Goal: Task Accomplishment & Management: Complete application form

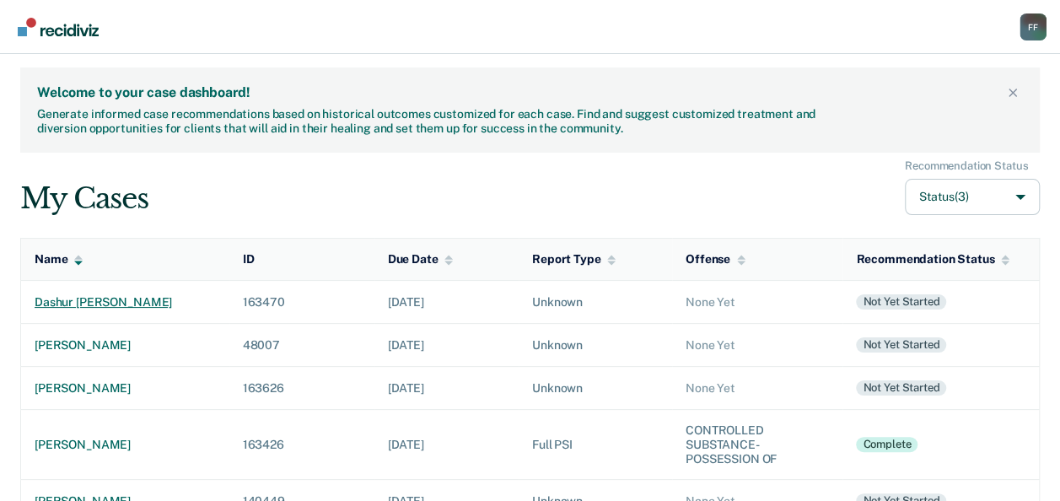
click at [137, 300] on div "dashur [PERSON_NAME]" at bounding box center [125, 302] width 181 height 14
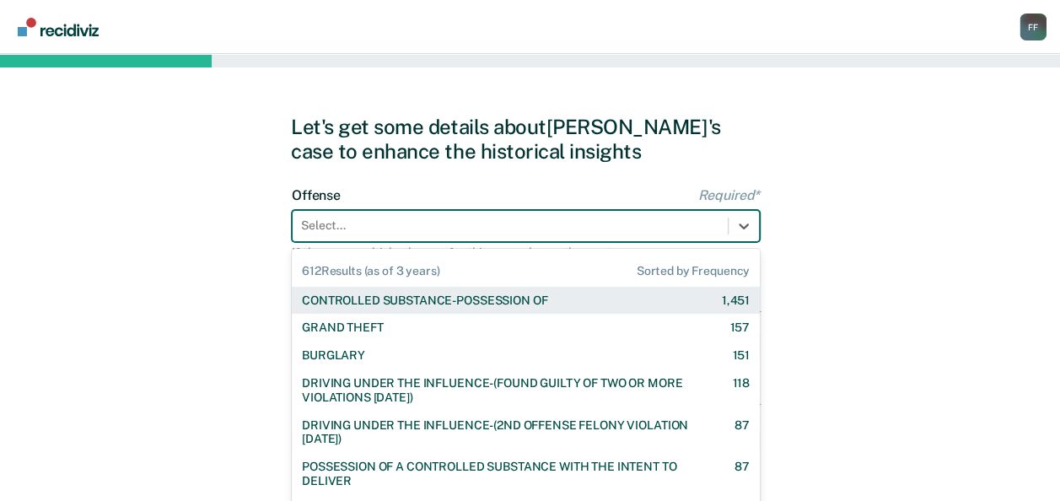
scroll to position [41, 0]
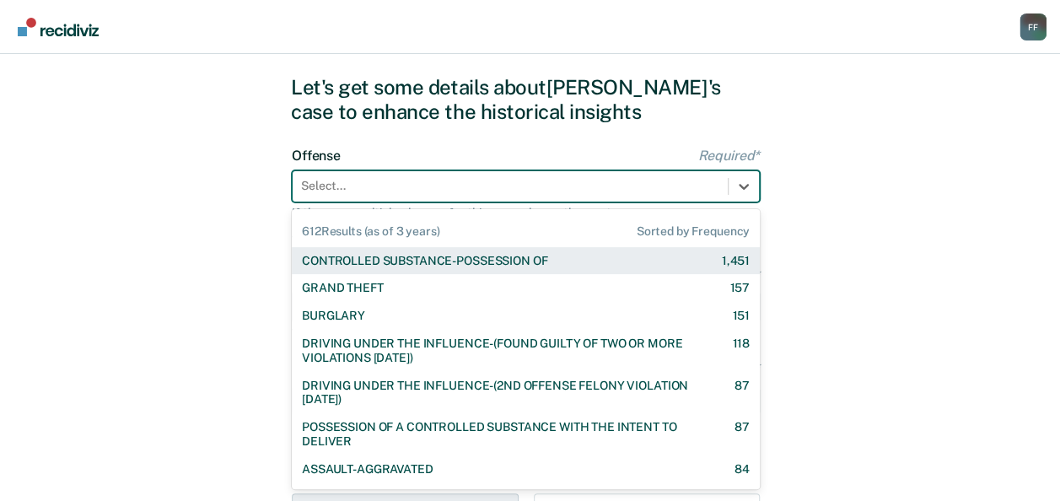
click at [403, 202] on div "612 results available. Use Up and Down to choose options, press Enter to select…" at bounding box center [526, 186] width 468 height 32
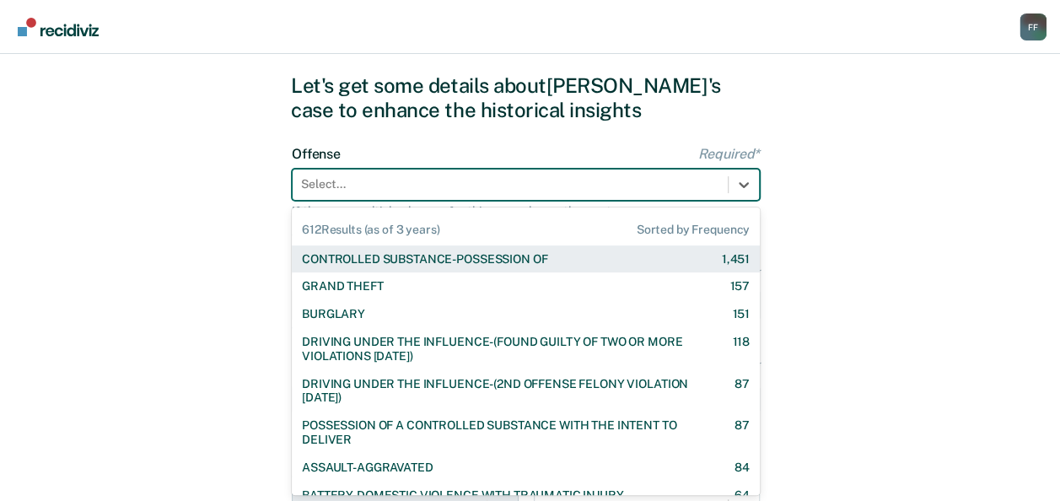
click at [626, 180] on div at bounding box center [510, 184] width 418 height 18
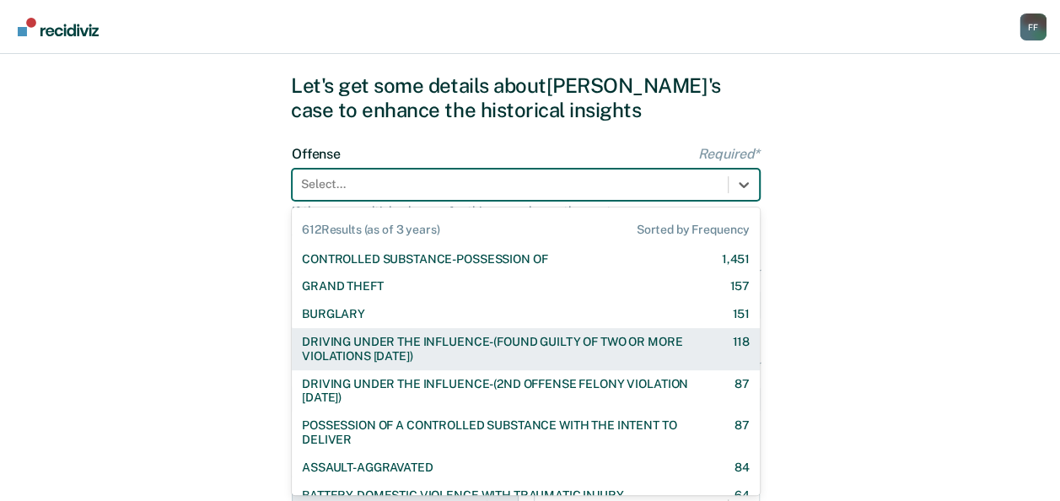
click at [608, 343] on div "DRIVING UNDER THE INFLUENCE-(FOUND GUILTY OF TWO OR MORE VIOLATIONS [DATE])" at bounding box center [502, 349] width 401 height 29
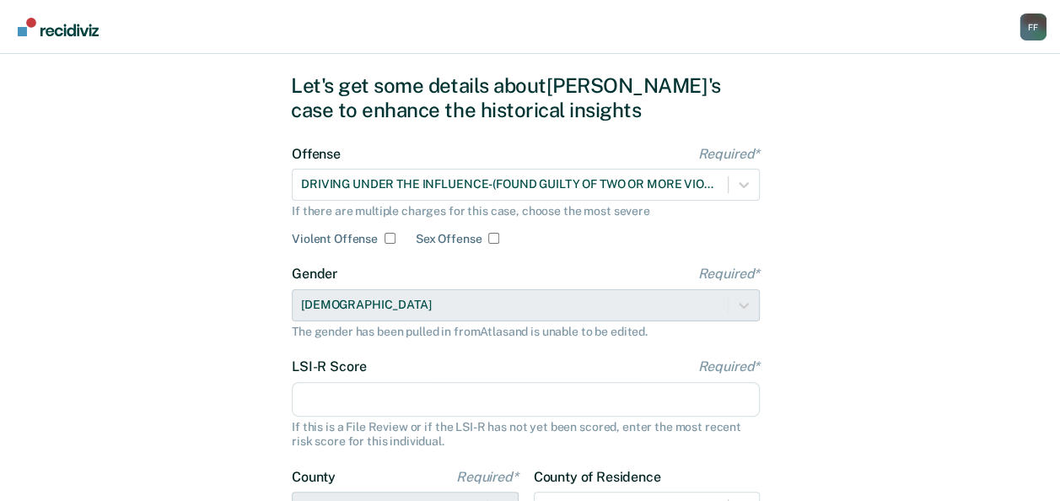
click at [502, 395] on input "LSI-R Score Required*" at bounding box center [526, 399] width 468 height 35
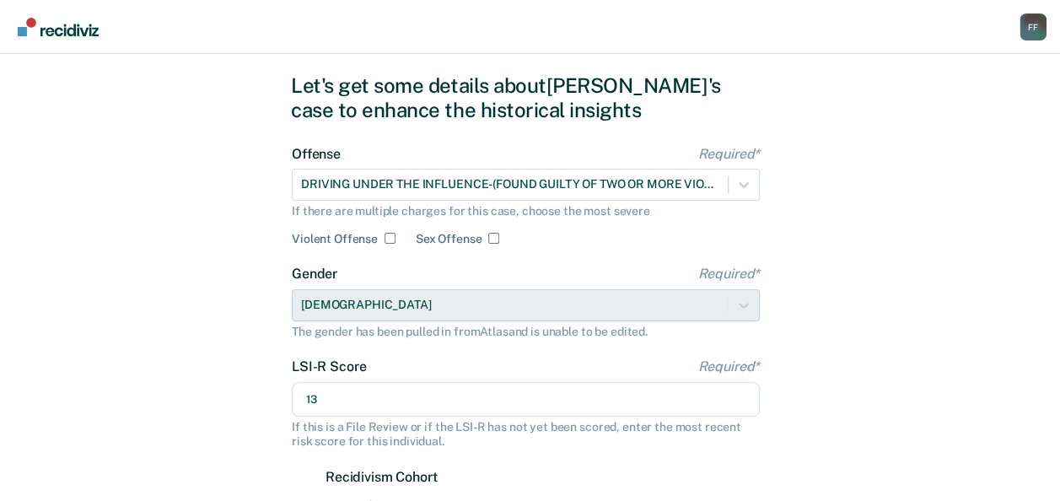
type input "13"
click at [938, 432] on div "Let's get some details about [PERSON_NAME]'s case to enhance the historical ins…" at bounding box center [530, 465] width 1060 height 905
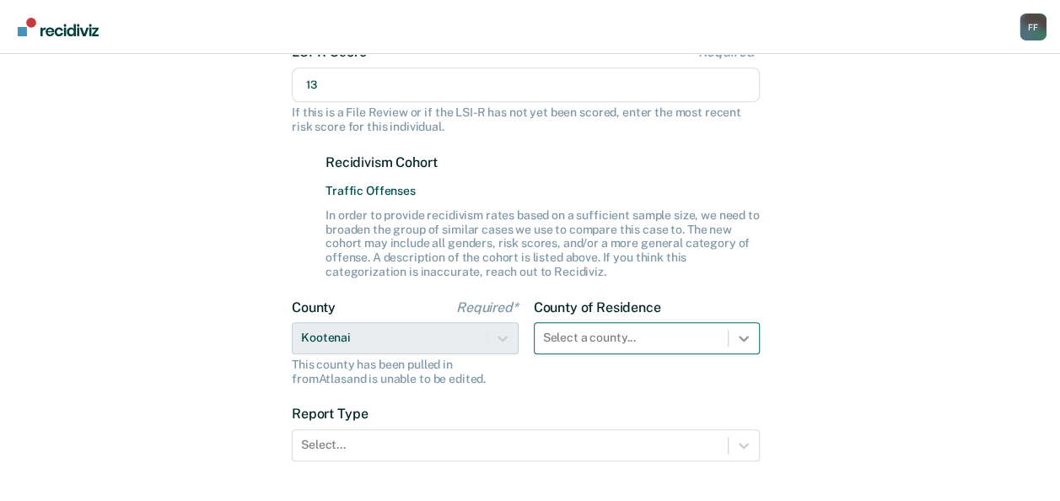
scroll to position [468, 0]
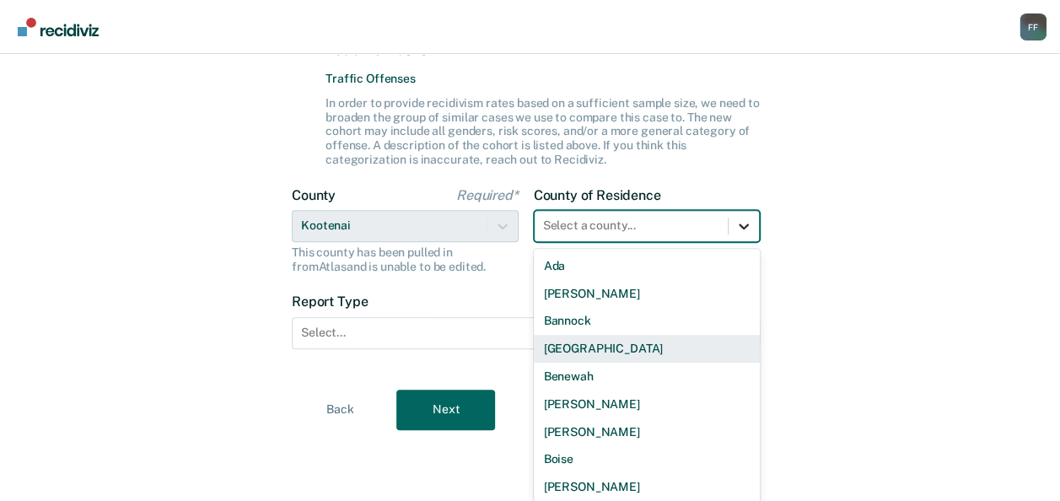
click at [735, 242] on div "44 results available. Use Up and Down to choose options, press Enter to select …" at bounding box center [647, 226] width 227 height 32
type input "k"
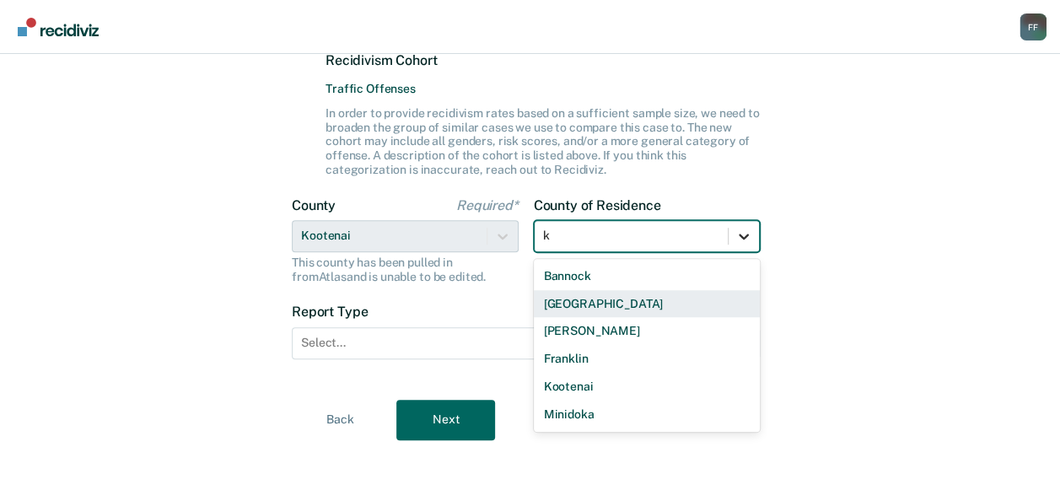
scroll to position [457, 0]
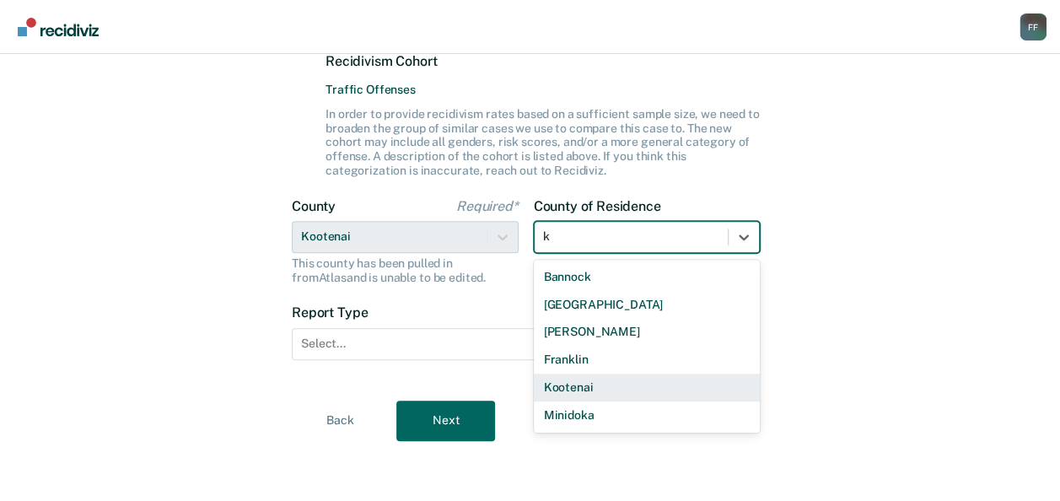
click at [679, 382] on div "Kootenai" at bounding box center [647, 388] width 227 height 28
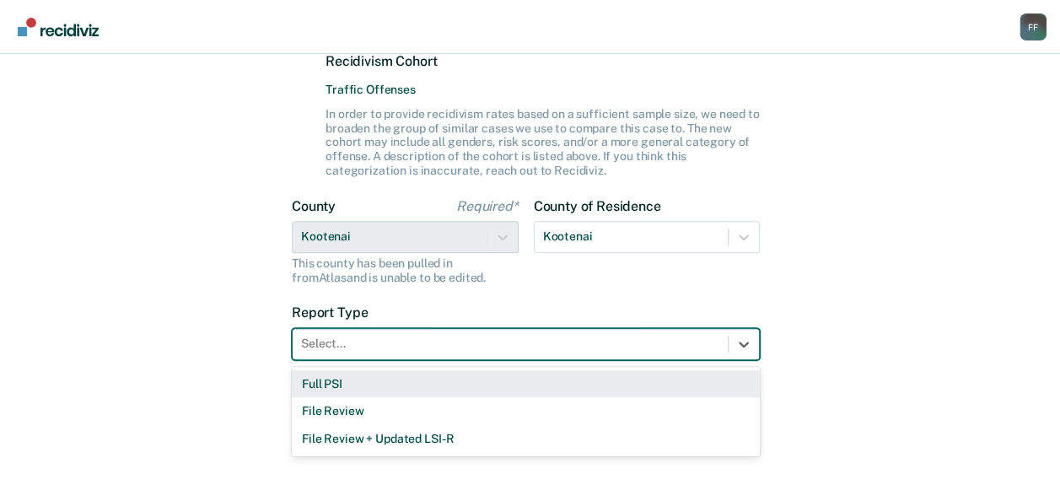
click at [673, 335] on div at bounding box center [510, 344] width 418 height 18
click at [622, 380] on div "Full PSI" at bounding box center [526, 384] width 468 height 28
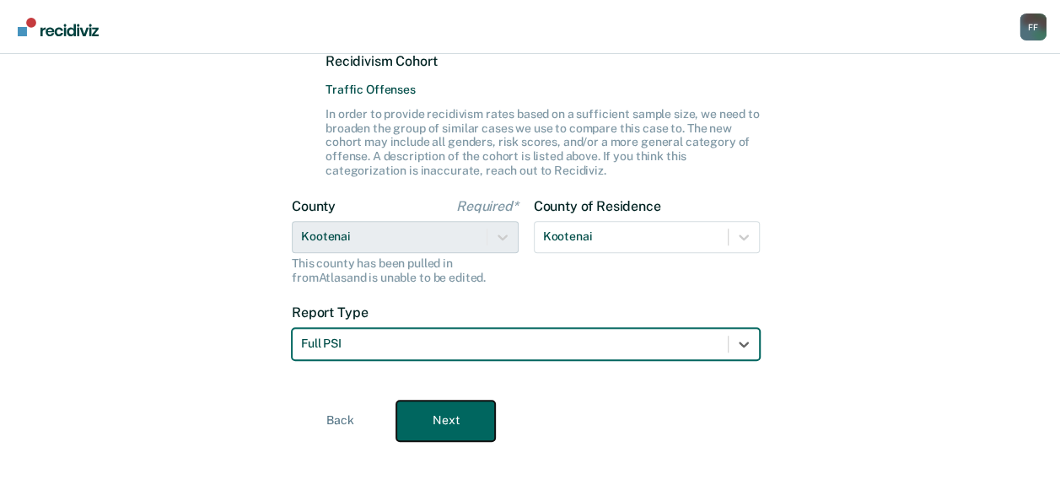
click at [476, 420] on button "Next" at bounding box center [445, 421] width 99 height 40
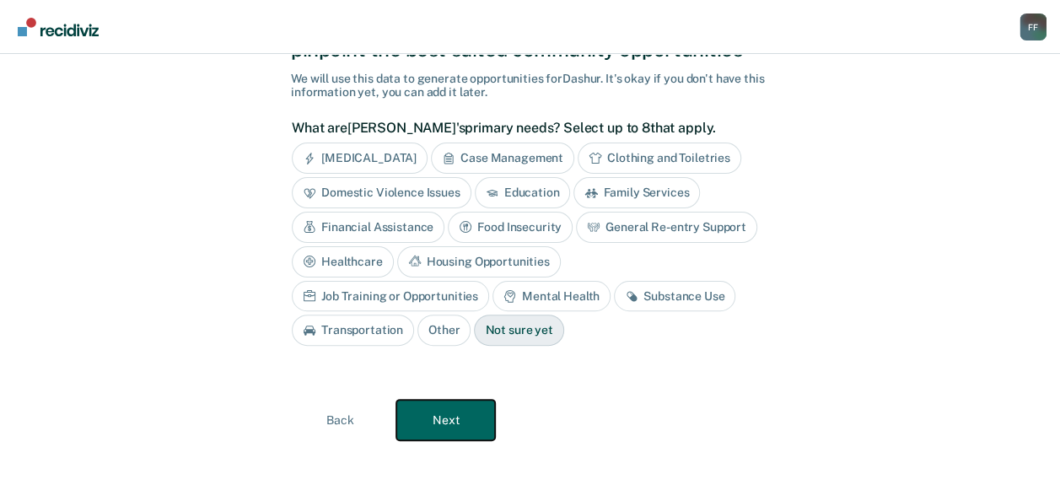
scroll to position [99, 0]
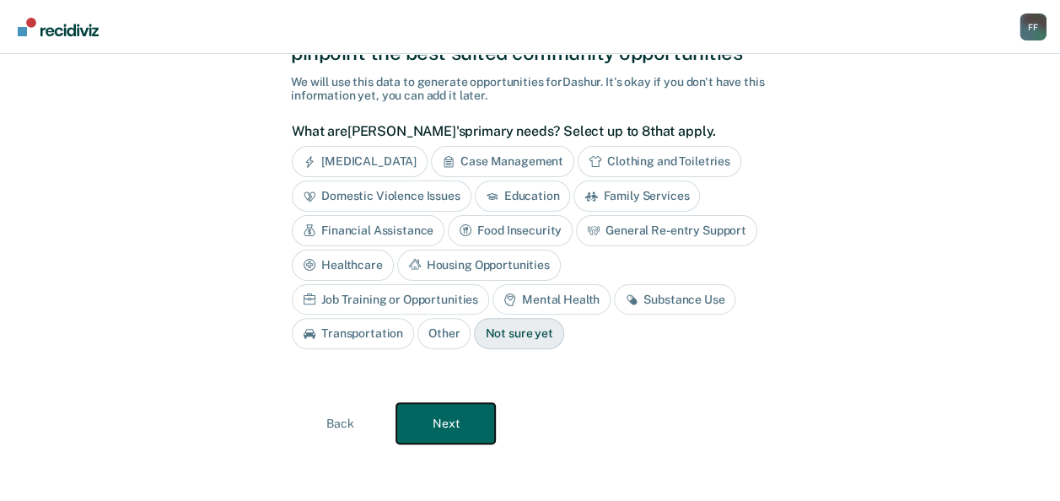
click at [476, 420] on button "Next" at bounding box center [445, 423] width 99 height 40
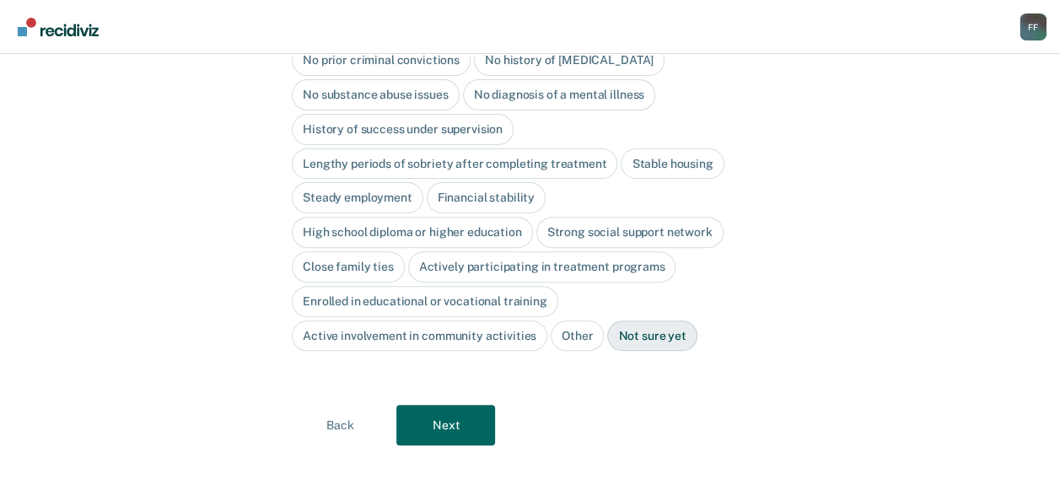
click at [630, 62] on div "No history of [MEDICAL_DATA]" at bounding box center [569, 60] width 191 height 31
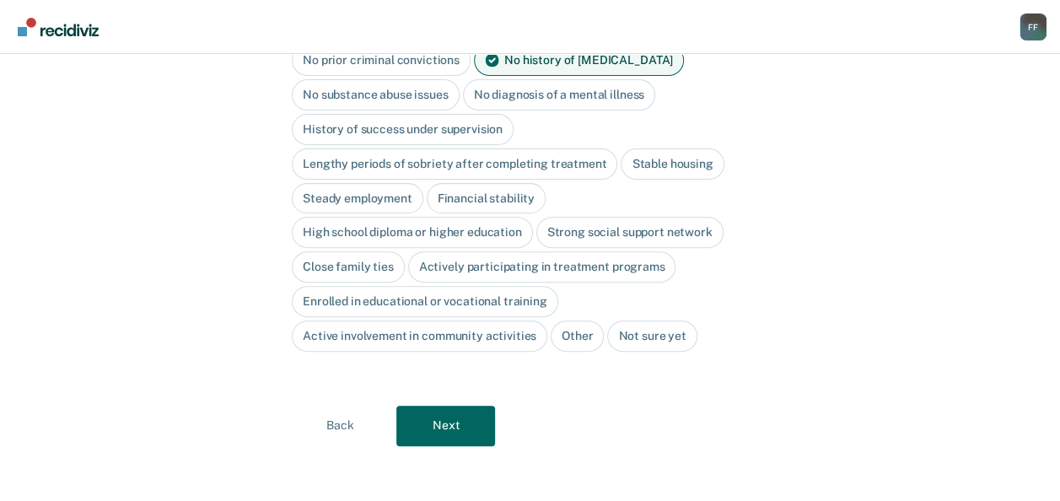
click at [501, 125] on div "History of success under supervision" at bounding box center [403, 129] width 222 height 31
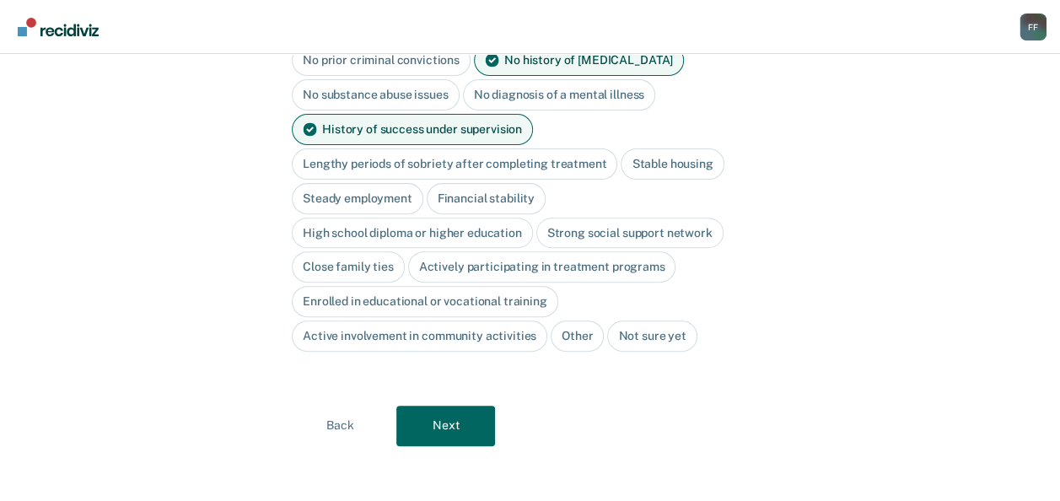
click at [663, 158] on div "Stable housing" at bounding box center [672, 163] width 103 height 31
click at [508, 191] on div "Financial stability" at bounding box center [486, 198] width 119 height 31
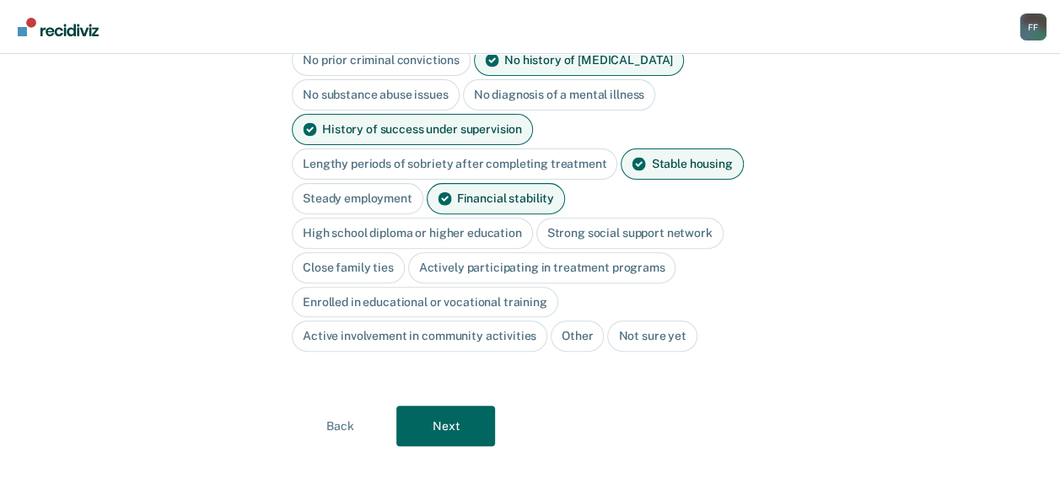
click at [400, 196] on div "Steady employment" at bounding box center [358, 198] width 132 height 31
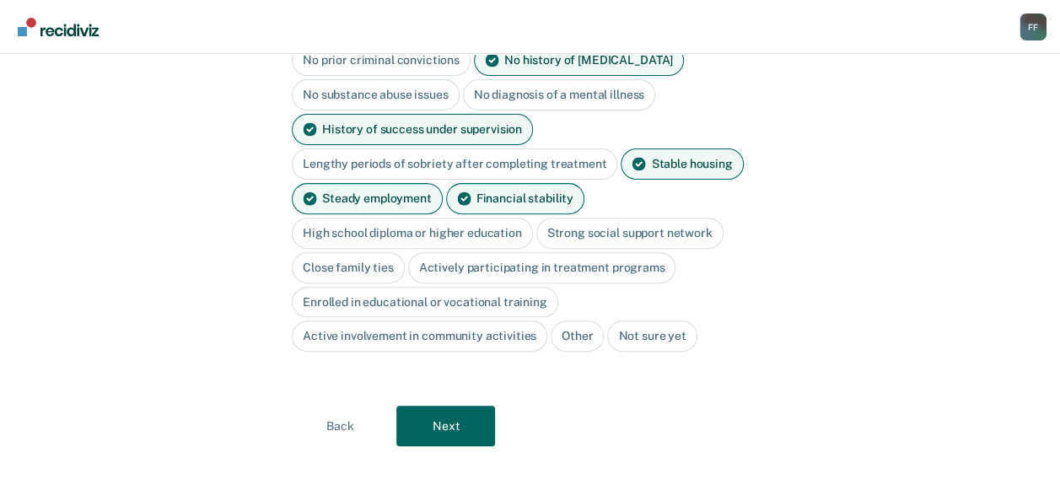
click at [574, 233] on div "Strong social support network" at bounding box center [629, 233] width 187 height 31
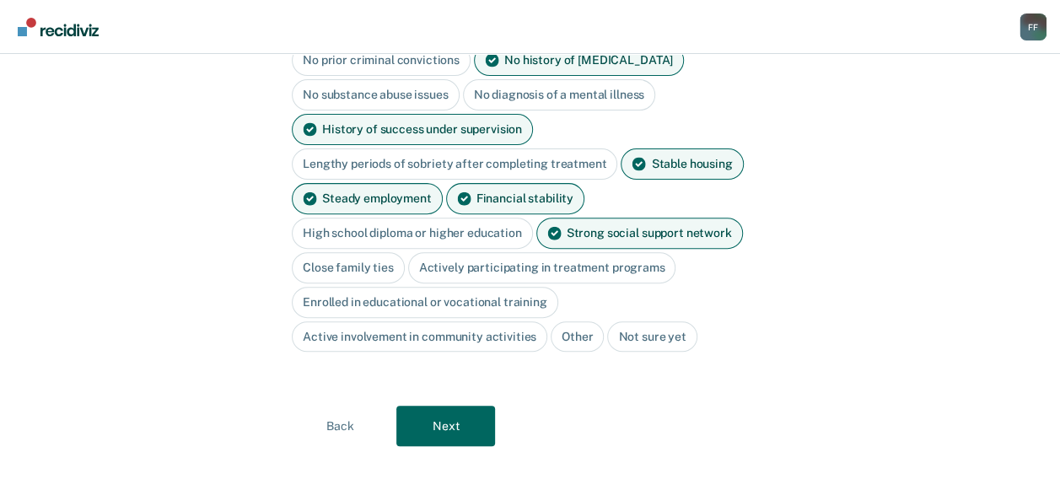
click at [373, 260] on div "Close family ties" at bounding box center [348, 267] width 113 height 31
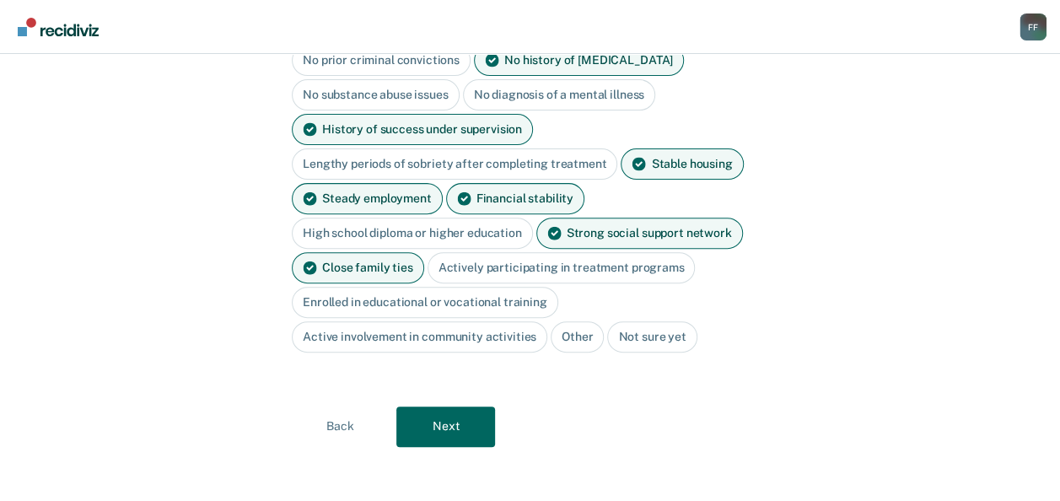
click at [488, 261] on div "Actively participating in treatment programs" at bounding box center [562, 267] width 268 height 31
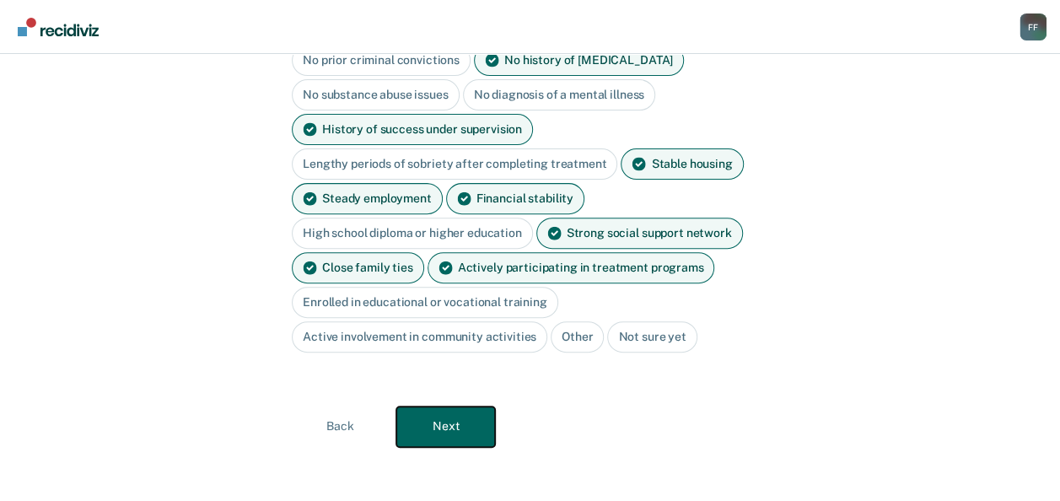
click at [454, 413] on button "Next" at bounding box center [445, 427] width 99 height 40
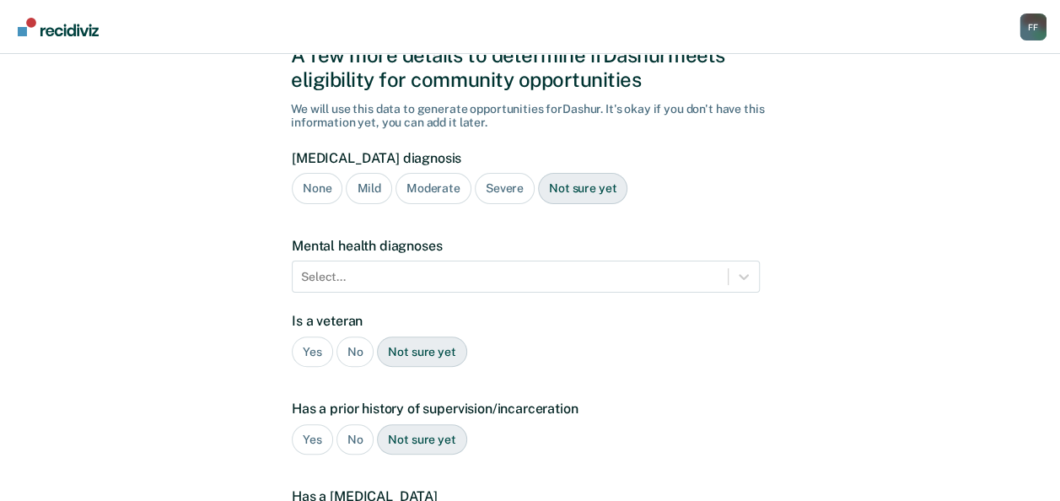
scroll to position [57, 0]
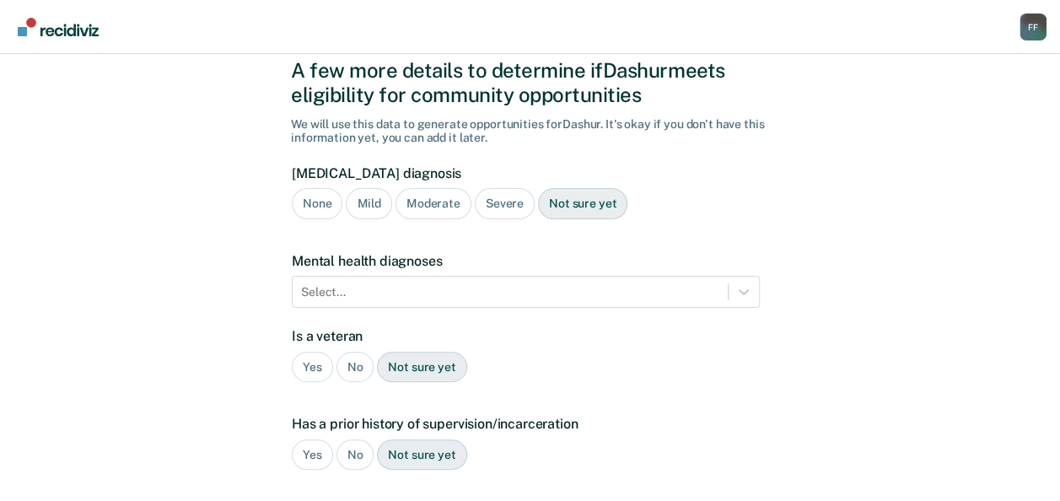
click at [508, 219] on div "[MEDICAL_DATA] diagnosis None Mild Moderate Severe Not sure yet" at bounding box center [526, 198] width 468 height 67
click at [508, 213] on div "Severe" at bounding box center [505, 203] width 60 height 31
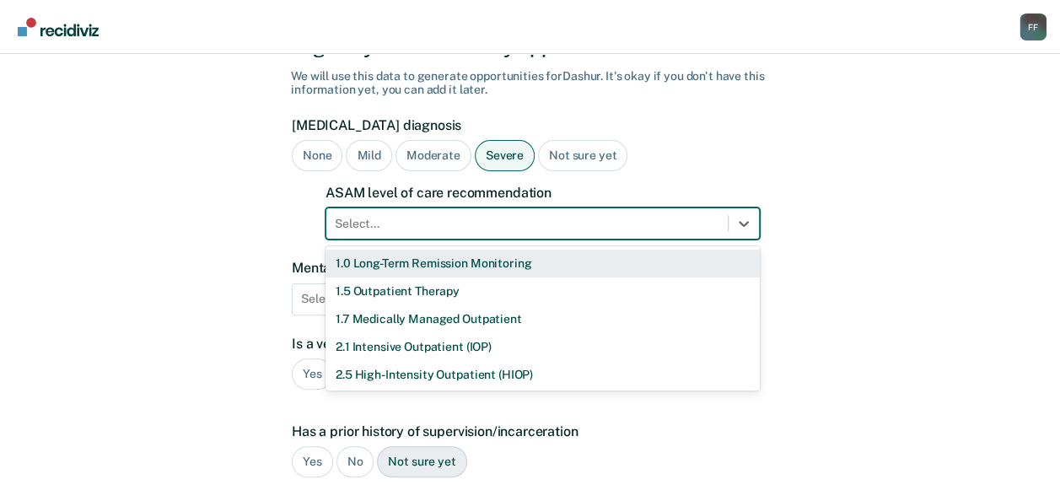
click at [538, 240] on div "11 results available. Use Up and Down to choose options, press Enter to select …" at bounding box center [543, 223] width 434 height 32
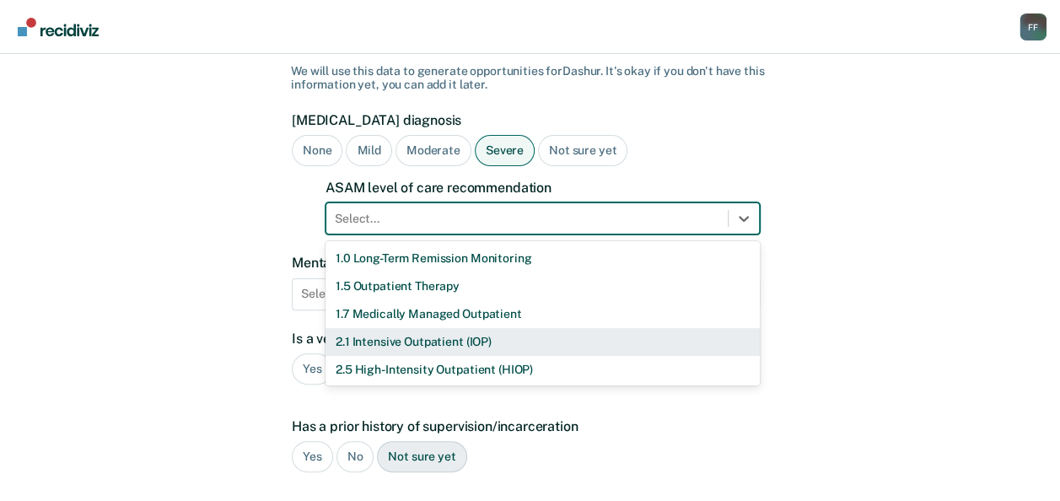
click at [528, 330] on div "2.1 Intensive Outpatient (IOP)" at bounding box center [543, 342] width 434 height 28
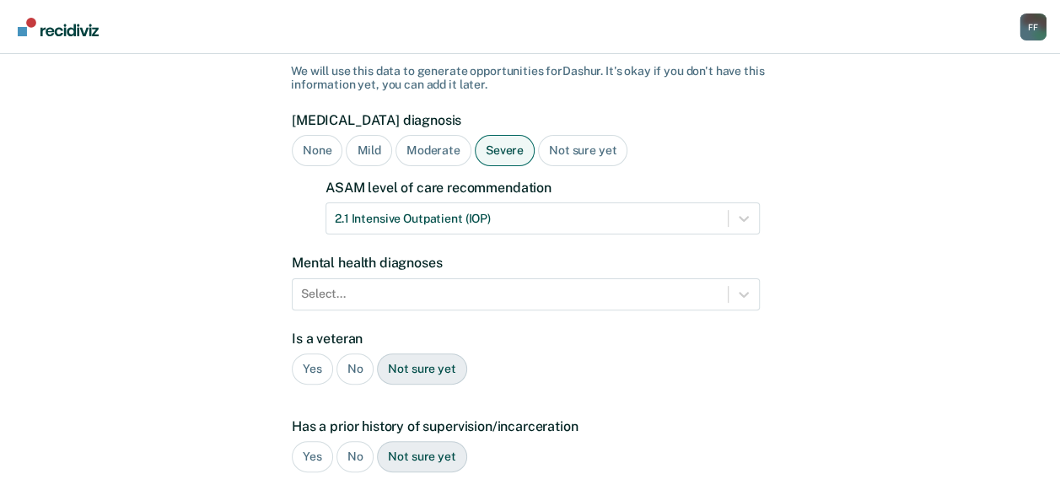
click at [362, 372] on div "No" at bounding box center [356, 368] width 38 height 31
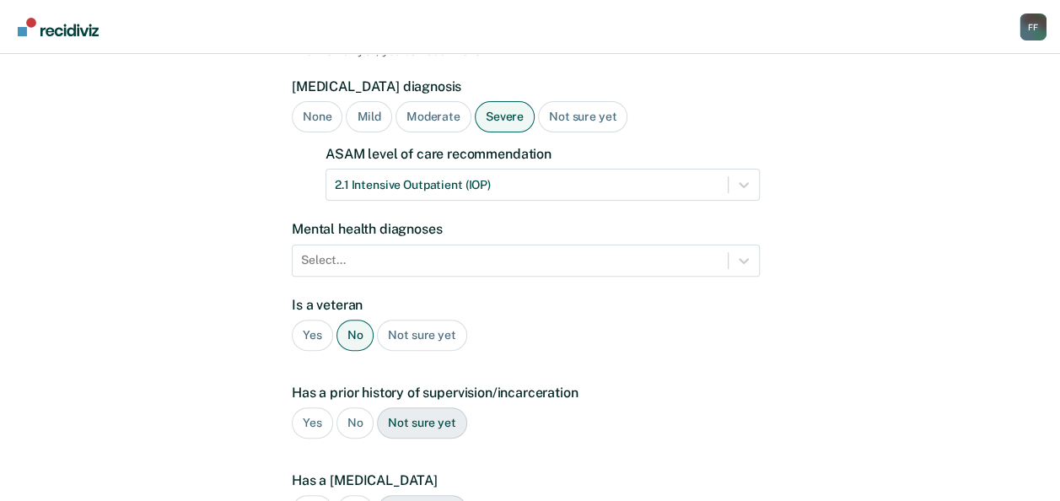
scroll to position [233, 0]
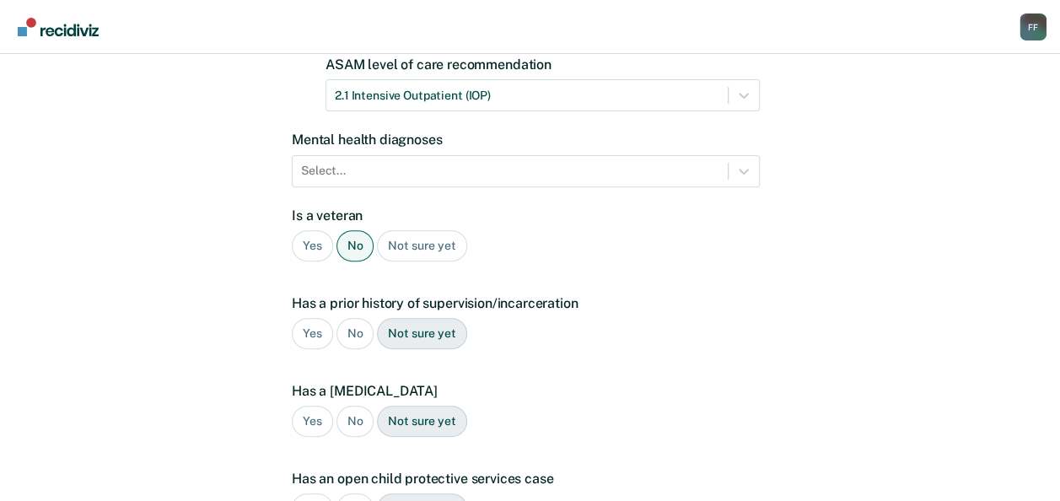
click at [354, 335] on div "No" at bounding box center [356, 333] width 38 height 31
click at [372, 432] on div "Yes No Not sure yet" at bounding box center [526, 421] width 468 height 31
click at [362, 420] on div "No" at bounding box center [356, 421] width 38 height 31
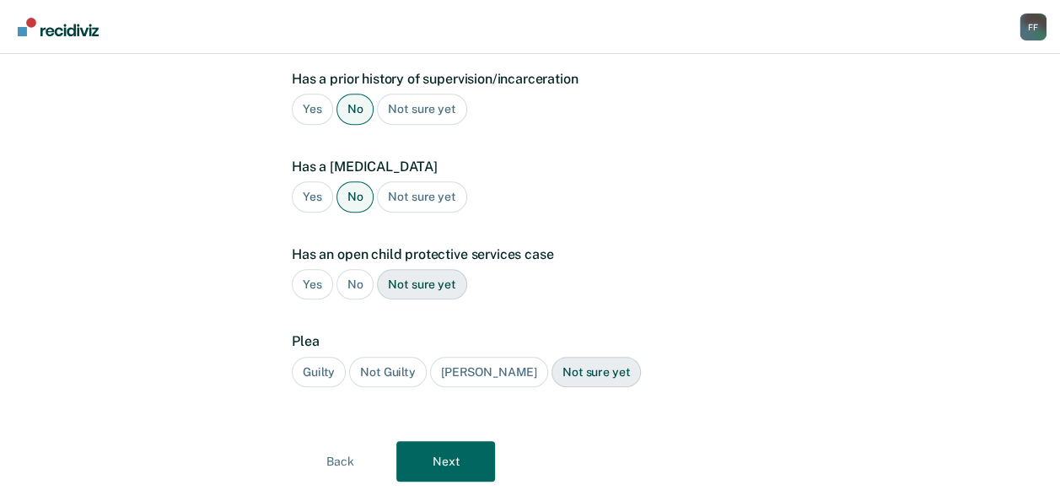
scroll to position [480, 0]
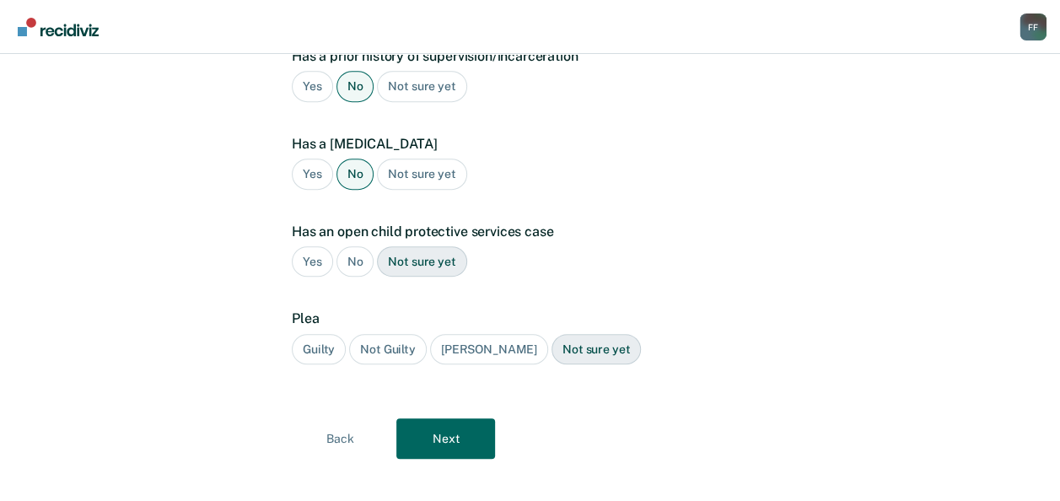
click at [358, 268] on div "No" at bounding box center [356, 261] width 38 height 31
click at [336, 337] on div "Guilty" at bounding box center [319, 349] width 54 height 31
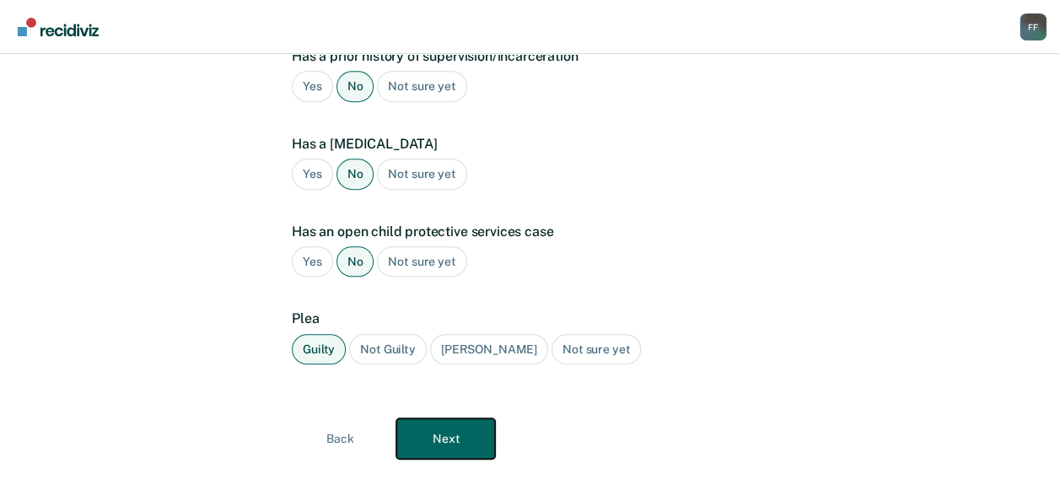
click at [450, 433] on button "Next" at bounding box center [445, 438] width 99 height 40
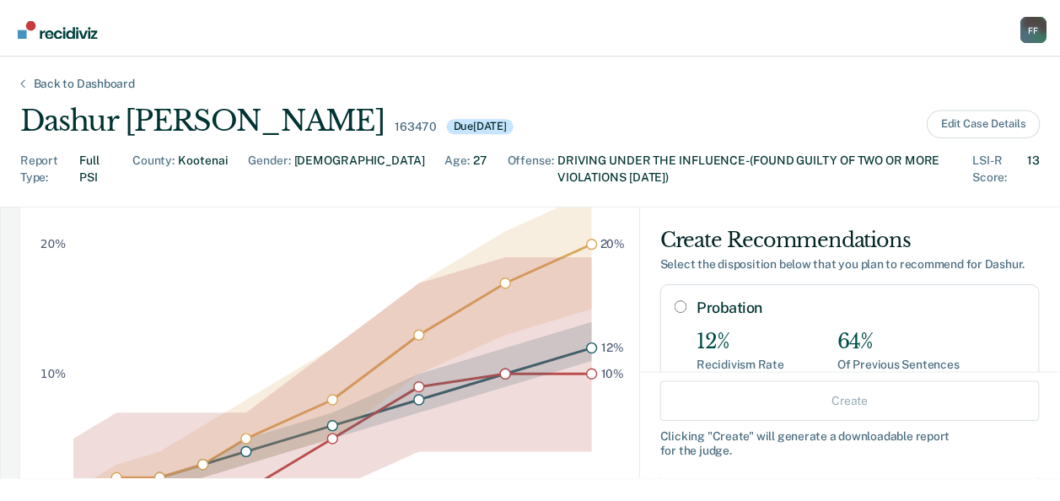
scroll to position [236, 0]
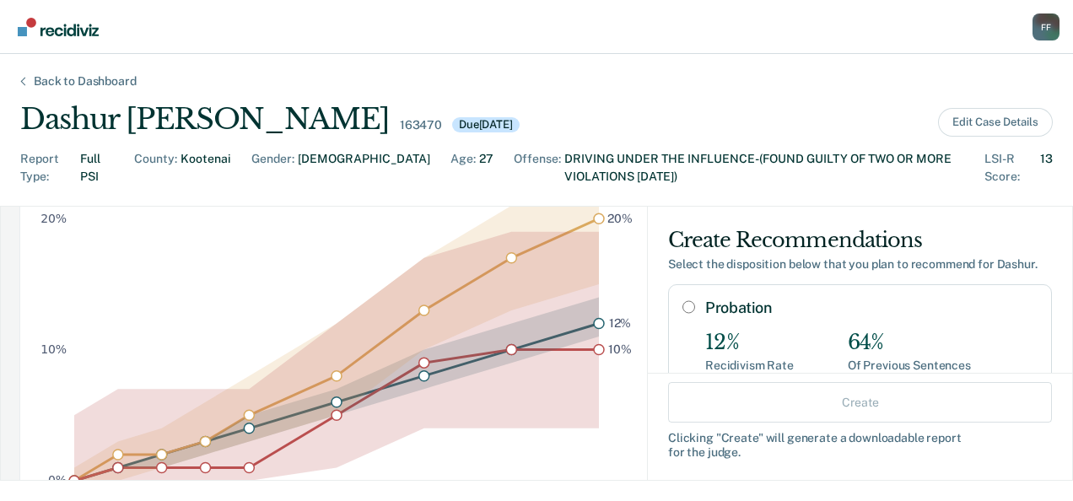
click at [682, 310] on input "Probation" at bounding box center [688, 306] width 13 height 13
radio input "true"
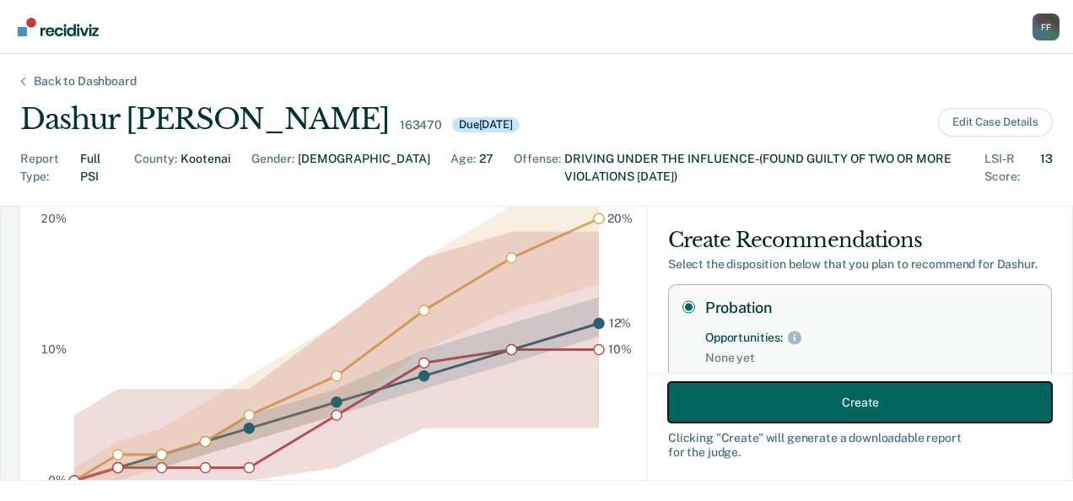
click at [716, 394] on button "Create" at bounding box center [860, 402] width 384 height 40
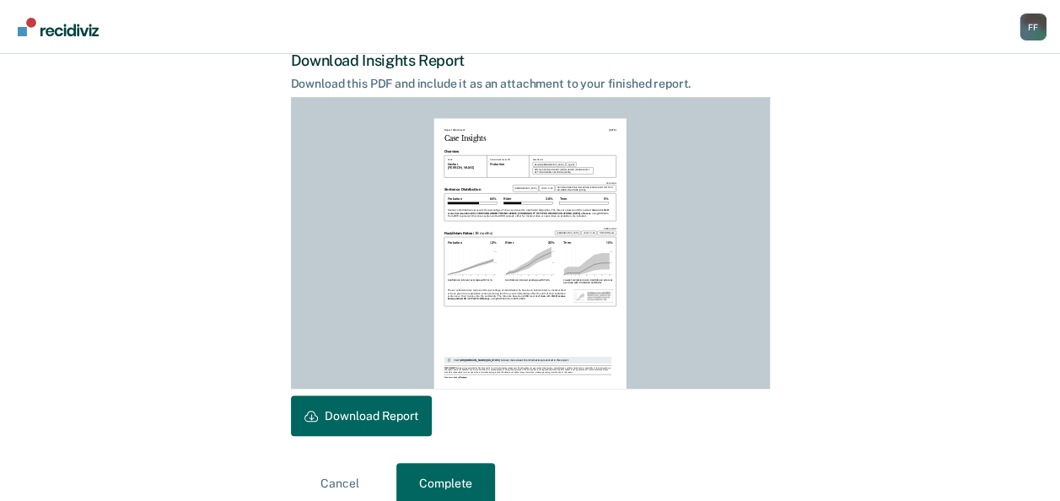
scroll to position [460, 0]
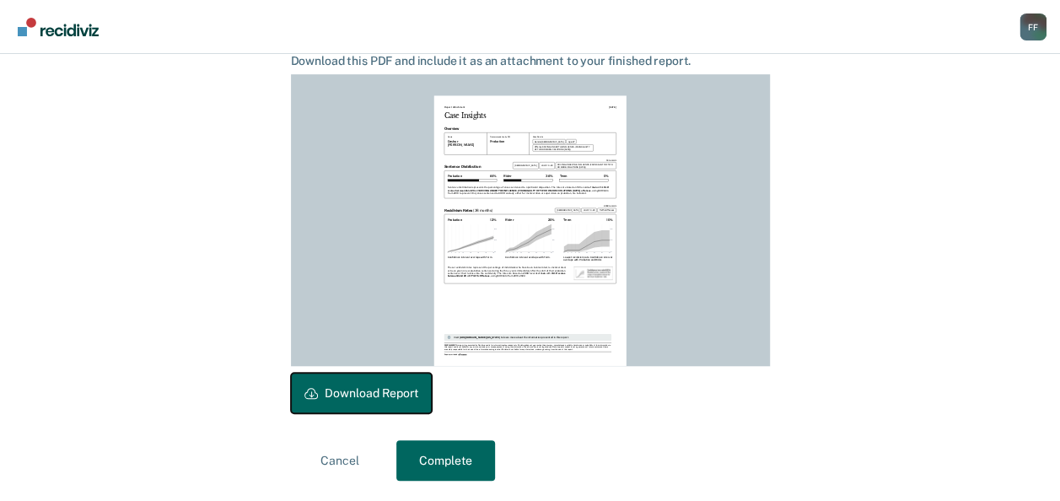
click at [394, 391] on button "Download Report" at bounding box center [361, 393] width 141 height 40
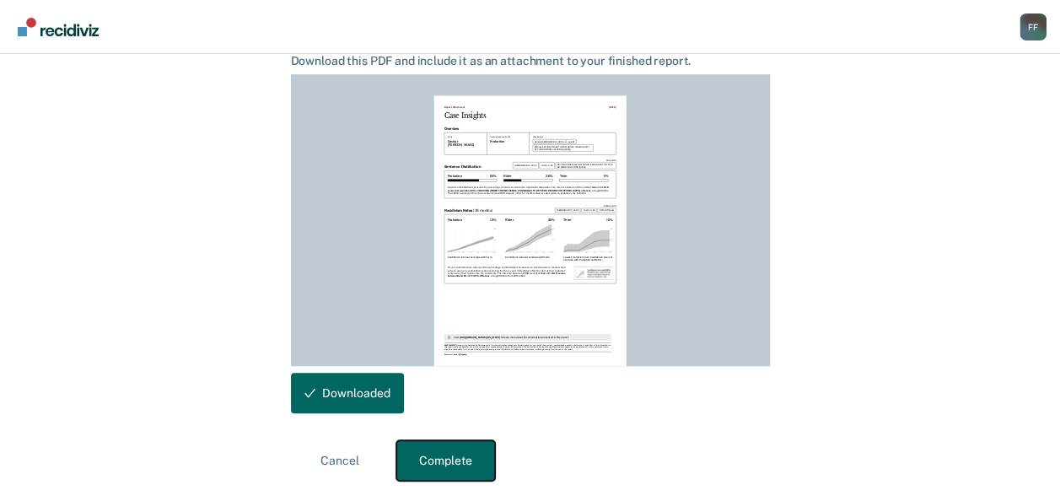
click at [446, 460] on button "Complete" at bounding box center [445, 460] width 99 height 40
